Goal: Task Accomplishment & Management: Manage account settings

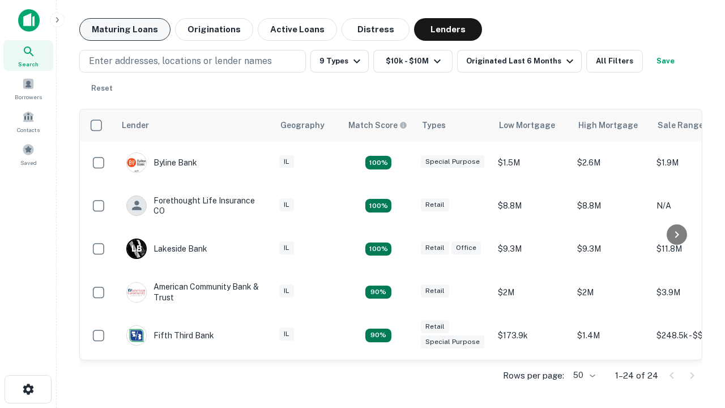
click at [125, 29] on button "Maturing Loans" at bounding box center [124, 29] width 91 height 23
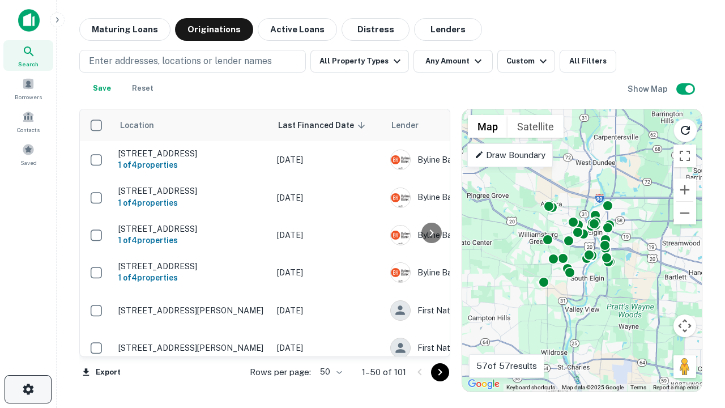
click at [28, 389] on icon "button" at bounding box center [29, 389] width 14 height 14
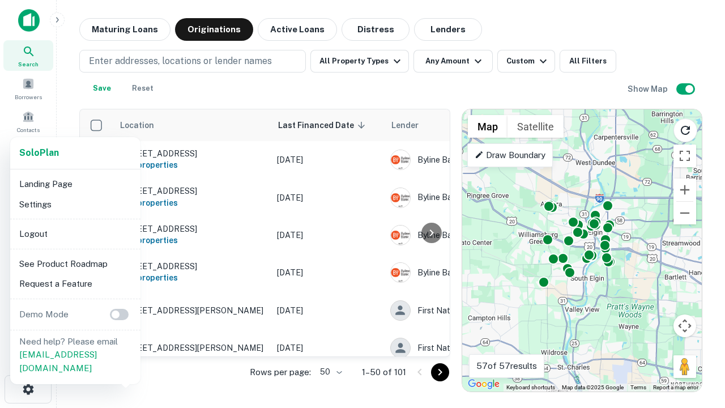
click at [75, 233] on li "Logout" at bounding box center [75, 234] width 121 height 20
